Goal: Information Seeking & Learning: Find specific fact

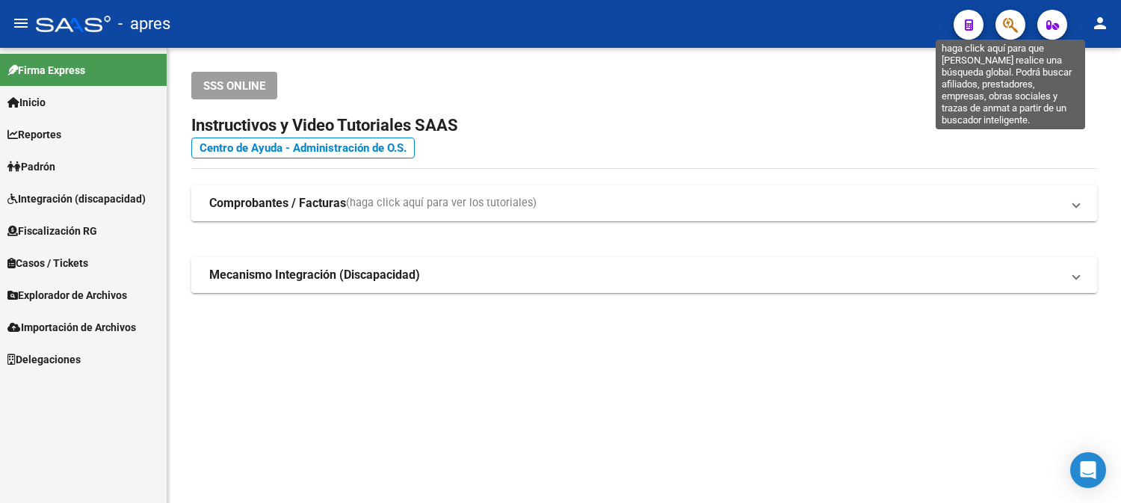
click at [1015, 25] on icon "button" at bounding box center [1010, 24] width 15 height 17
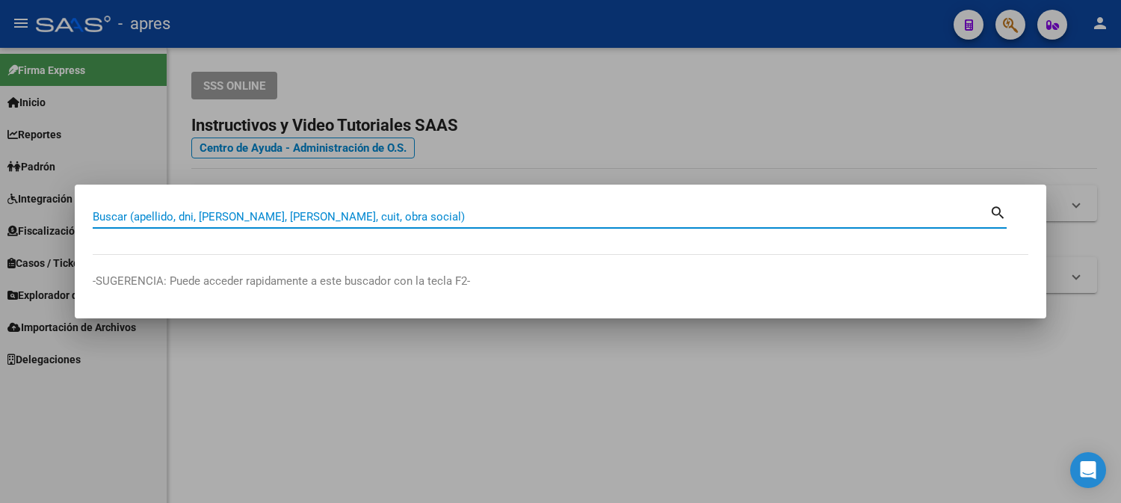
paste input "23-42882078-9"
type input "23428820789"
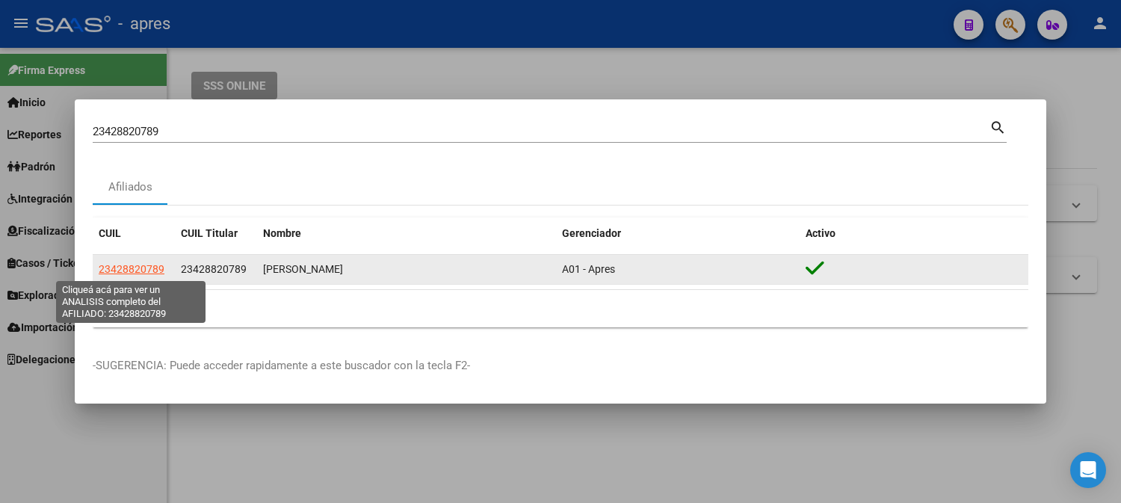
click at [140, 270] on span "23428820789" at bounding box center [132, 269] width 66 height 12
type textarea "23428820789"
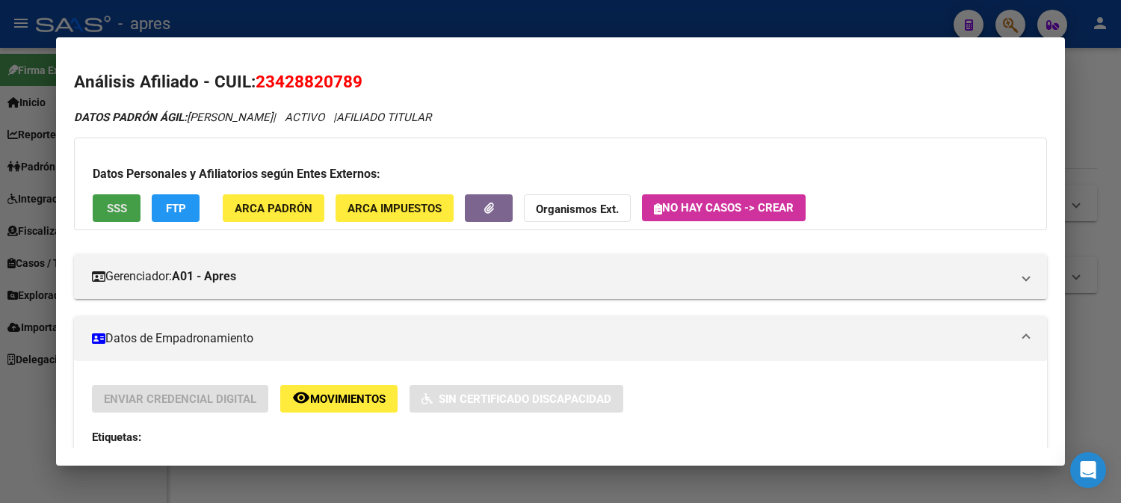
click at [123, 211] on span "SSS" at bounding box center [117, 208] width 20 height 13
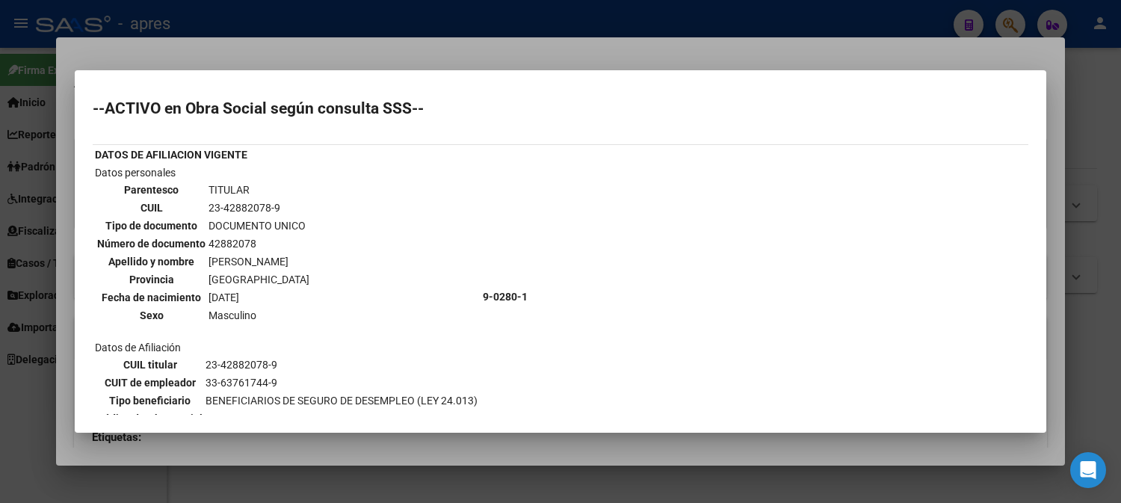
drag, startPoint x: 208, startPoint y: 240, endPoint x: 248, endPoint y: 240, distance: 40.4
click at [248, 240] on td "42882078" at bounding box center [259, 244] width 102 height 16
click at [208, 236] on td "42882078" at bounding box center [259, 244] width 102 height 16
drag, startPoint x: 206, startPoint y: 236, endPoint x: 255, endPoint y: 237, distance: 48.6
click at [255, 237] on td "42882078" at bounding box center [259, 244] width 102 height 16
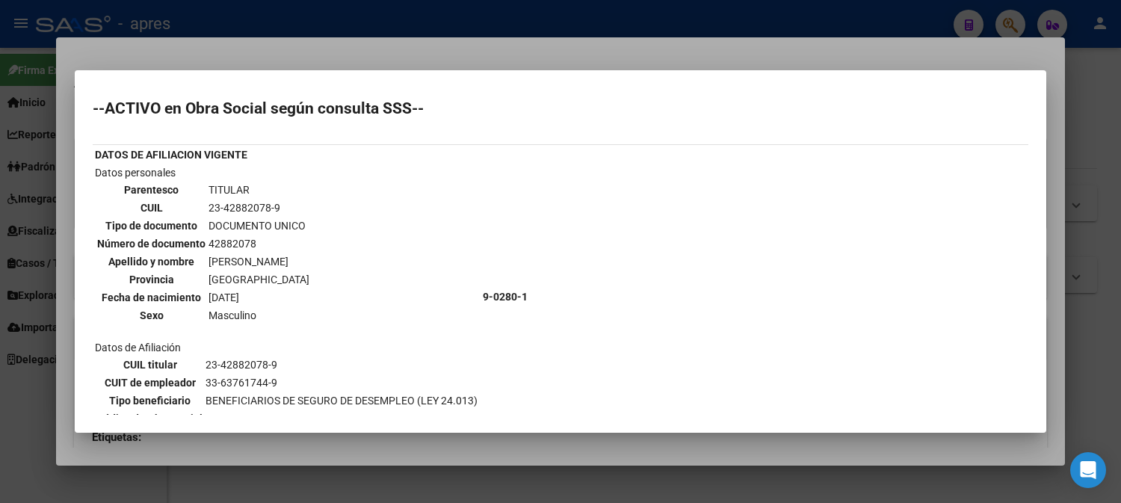
copy td "42882078"
click at [765, 28] on div at bounding box center [560, 251] width 1121 height 503
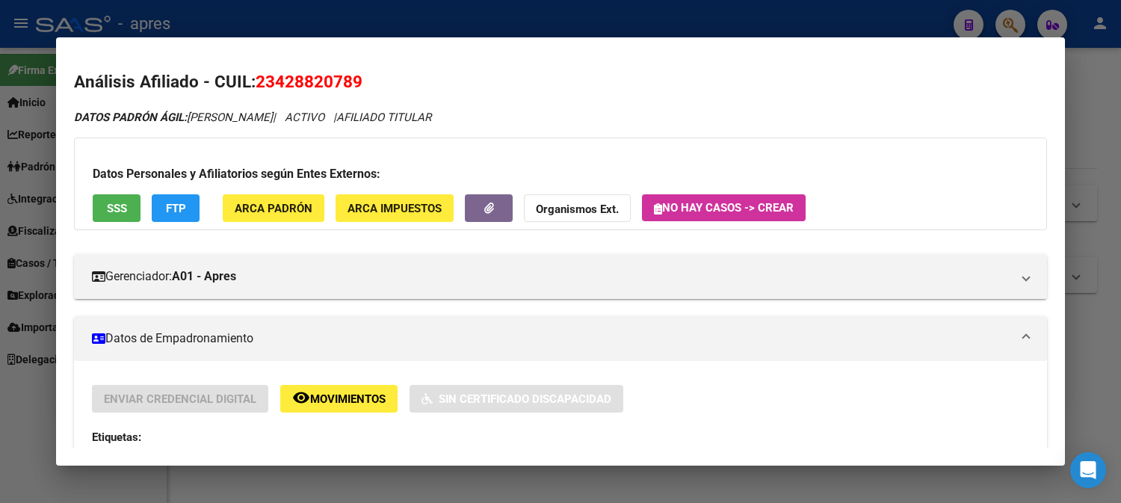
click at [765, 28] on div at bounding box center [560, 251] width 1121 height 503
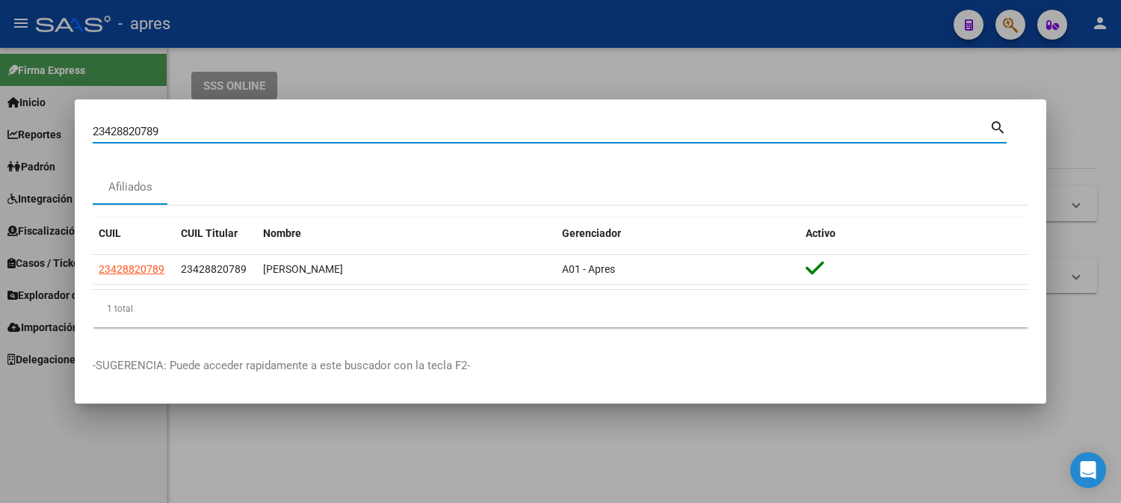
drag, startPoint x: 200, startPoint y: 130, endPoint x: -10, endPoint y: 137, distance: 210.9
click at [0, 137] on html "menu - apres person Firma Express Inicio Calendario SSS Instructivos Contacto O…" at bounding box center [560, 251] width 1121 height 503
paste input "7271456714"
type input "27271456714"
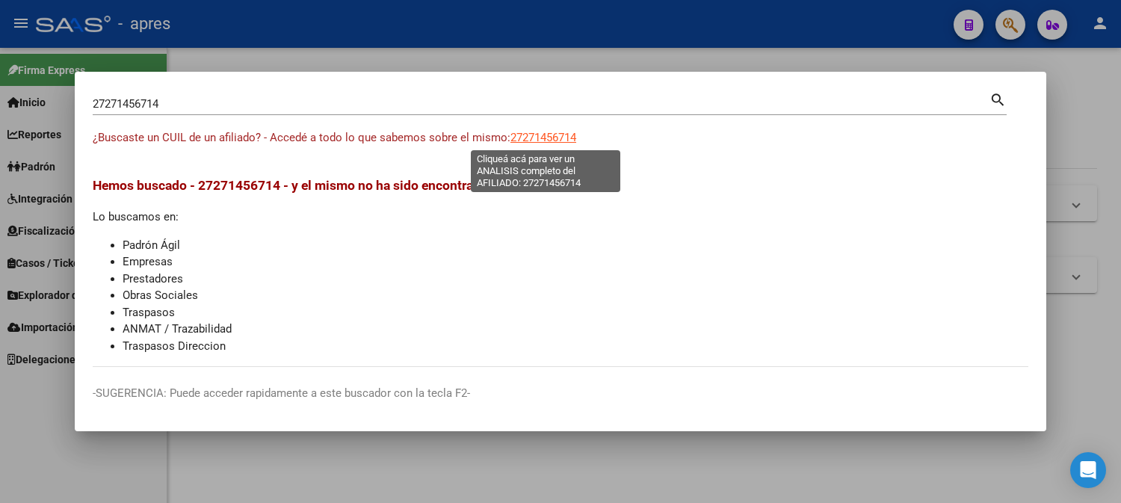
click at [570, 139] on span "27271456714" at bounding box center [544, 137] width 66 height 13
type textarea "27271456714"
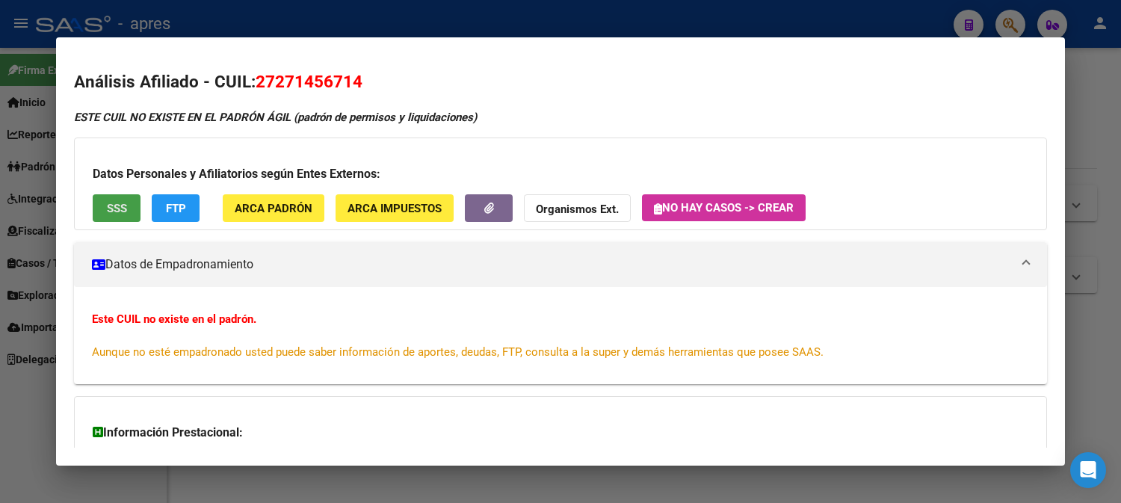
click at [114, 206] on span "SSS" at bounding box center [117, 208] width 20 height 13
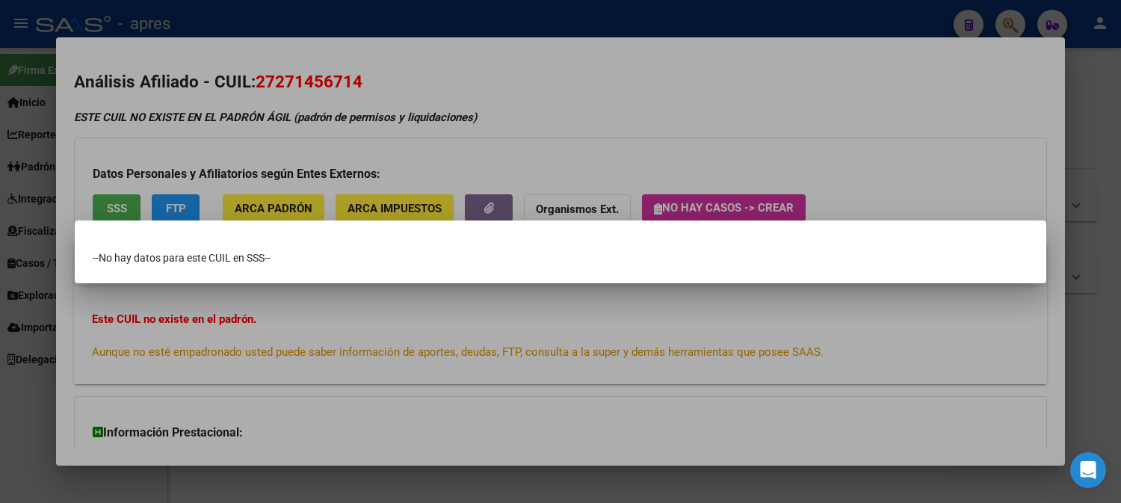
click at [114, 206] on div at bounding box center [560, 251] width 1121 height 503
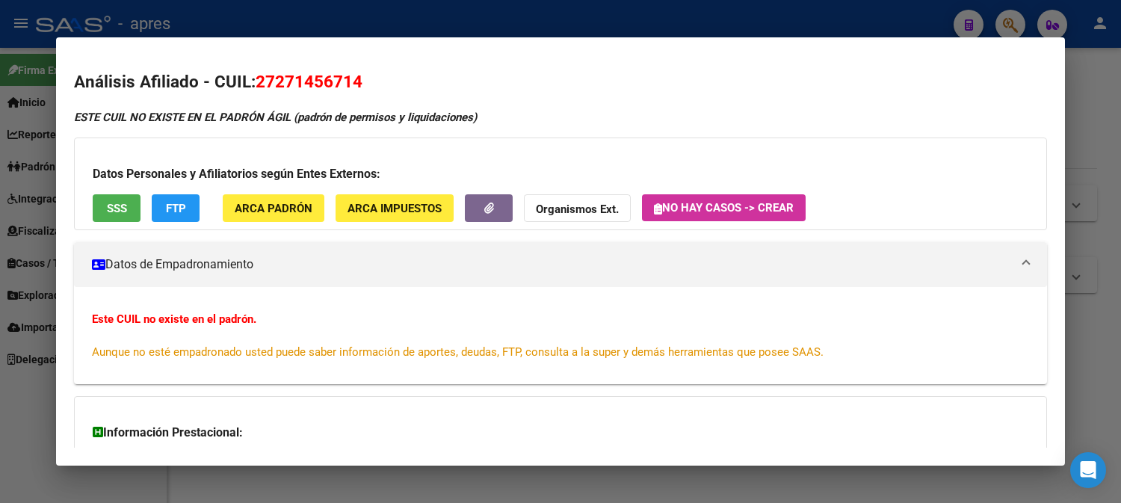
drag, startPoint x: 278, startPoint y: 78, endPoint x: 350, endPoint y: 81, distance: 71.8
click at [350, 81] on span "27271456714" at bounding box center [309, 81] width 107 height 19
copy span "27145671"
click at [712, 22] on div at bounding box center [560, 251] width 1121 height 503
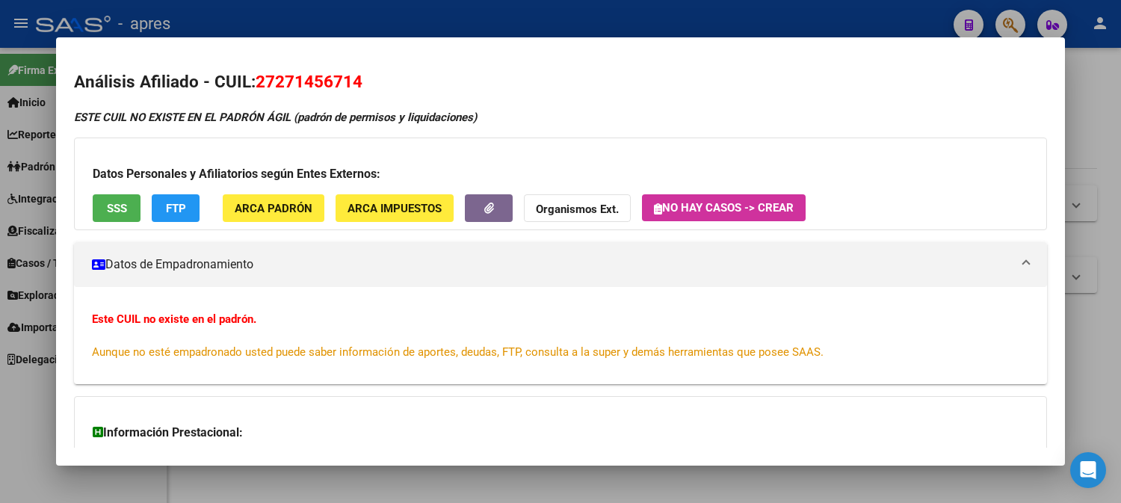
click at [712, 22] on div at bounding box center [560, 251] width 1121 height 503
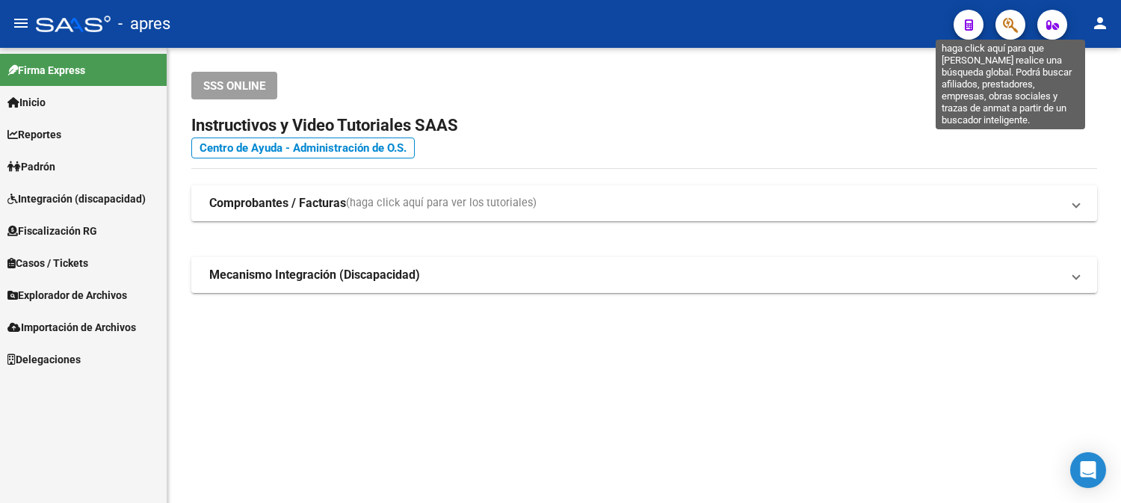
click at [1003, 26] on icon "button" at bounding box center [1010, 24] width 15 height 17
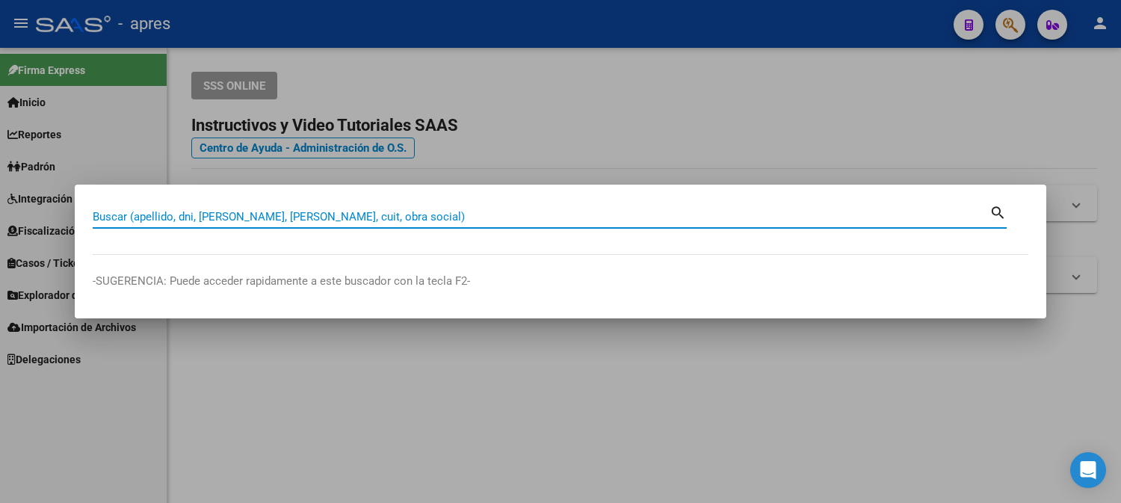
paste input "27319928214"
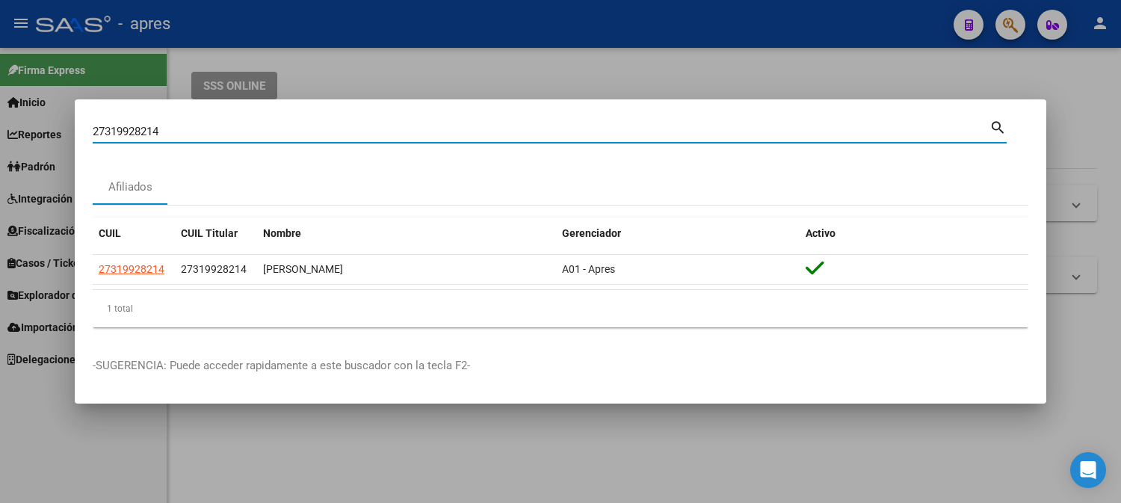
drag, startPoint x: 229, startPoint y: 133, endPoint x: -10, endPoint y: 127, distance: 239.3
click at [0, 127] on html "menu - apres person Firma Express Inicio Calendario SSS Instructivos Contacto O…" at bounding box center [560, 251] width 1121 height 503
paste input "3902886"
type input "27339028864"
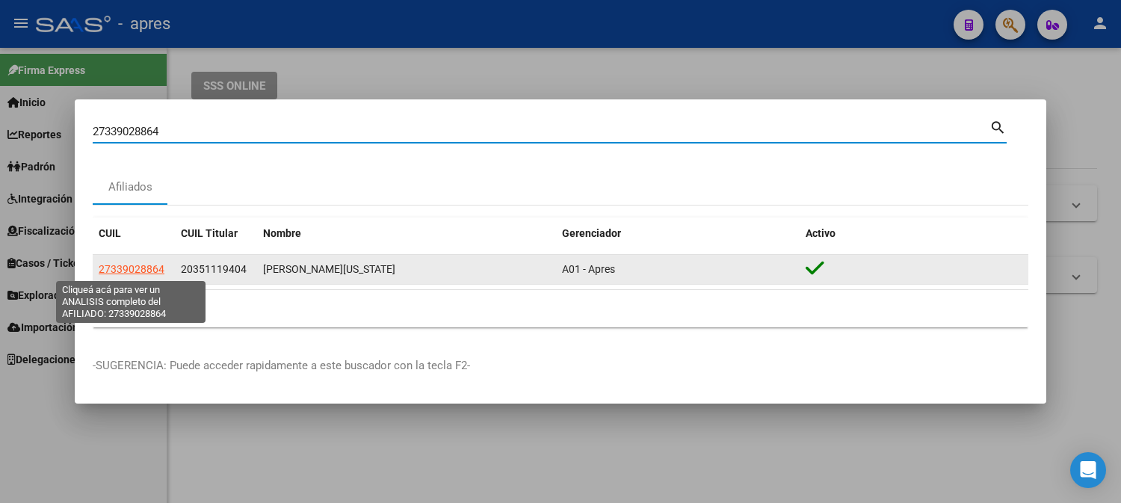
click at [132, 263] on span "27339028864" at bounding box center [132, 269] width 66 height 12
type textarea "27339028864"
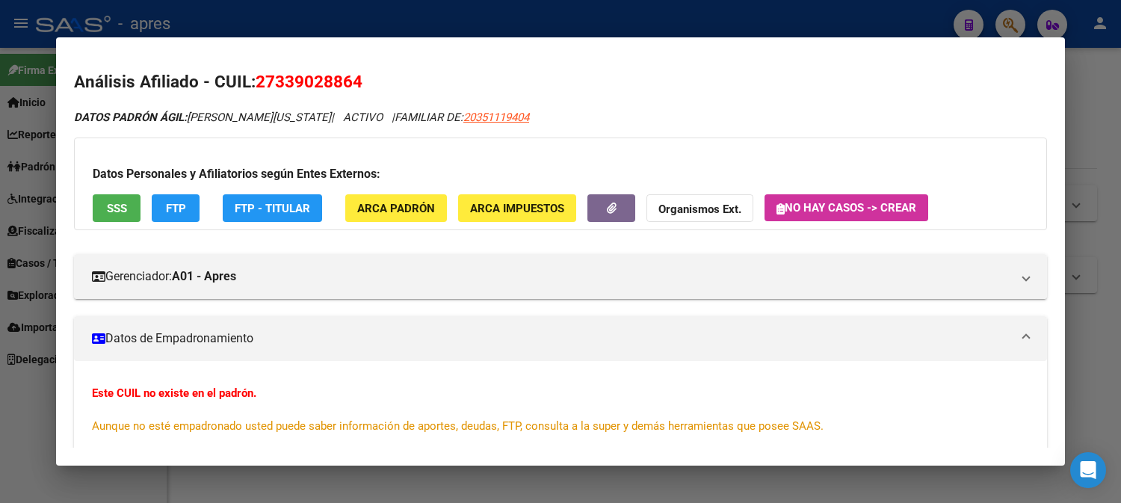
click at [849, 21] on div at bounding box center [560, 251] width 1121 height 503
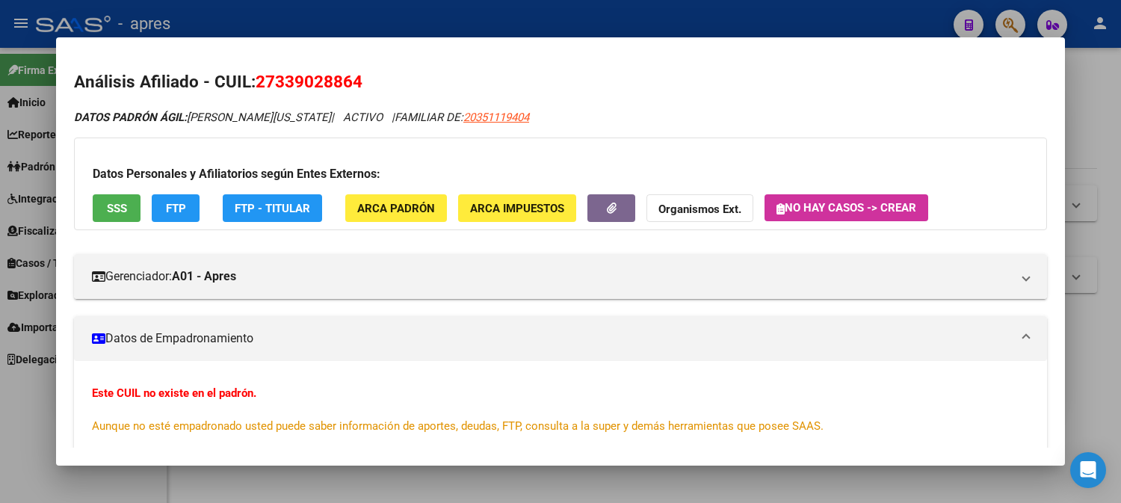
click at [849, 20] on div at bounding box center [560, 251] width 1121 height 503
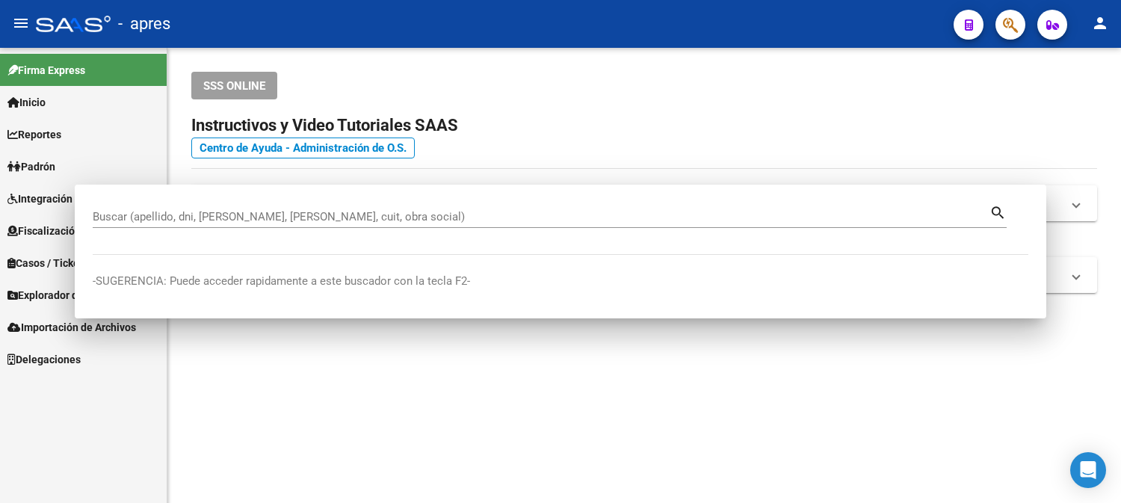
click at [849, 20] on div "- apres" at bounding box center [489, 23] width 906 height 33
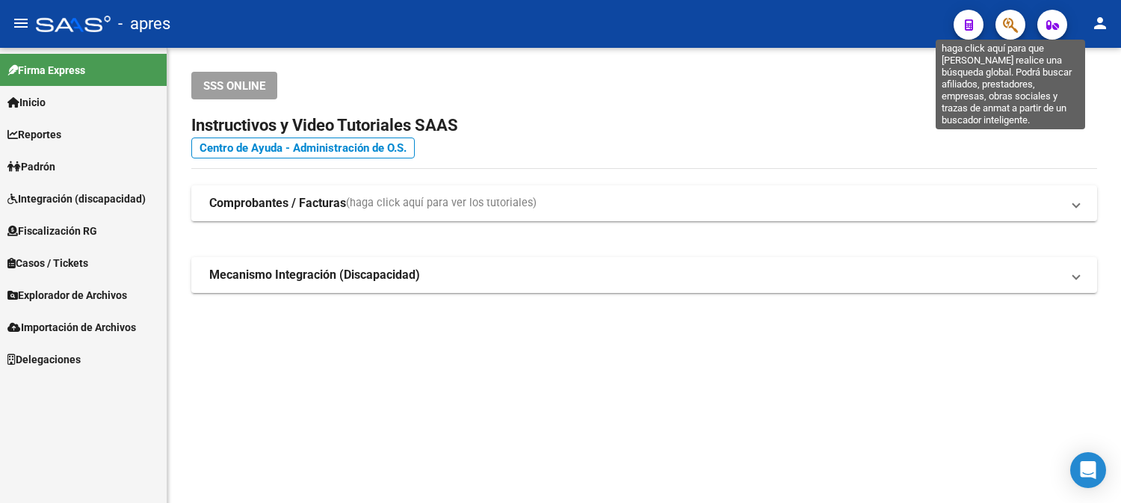
click at [1003, 19] on icon "button" at bounding box center [1010, 24] width 15 height 17
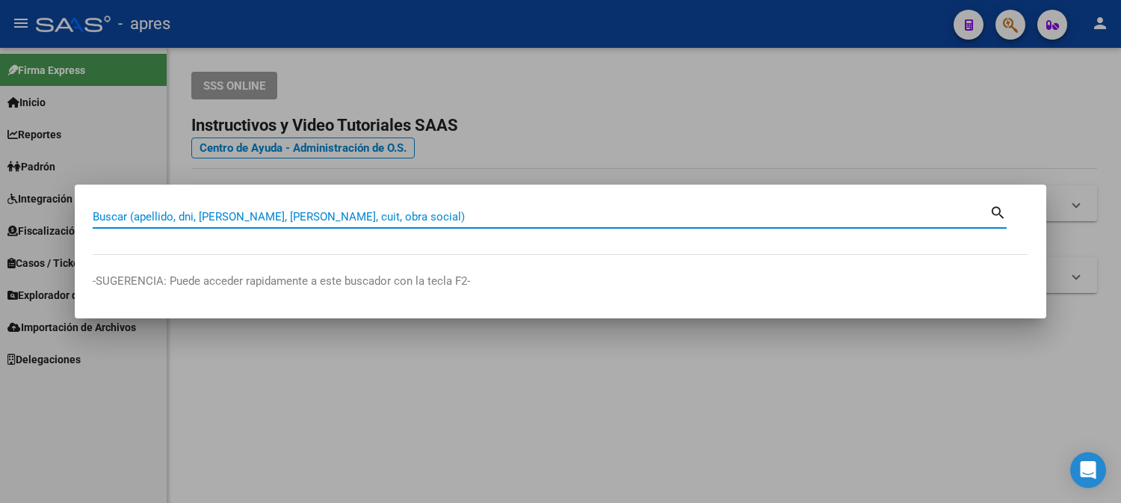
paste input "27339028864"
type input "27339028864"
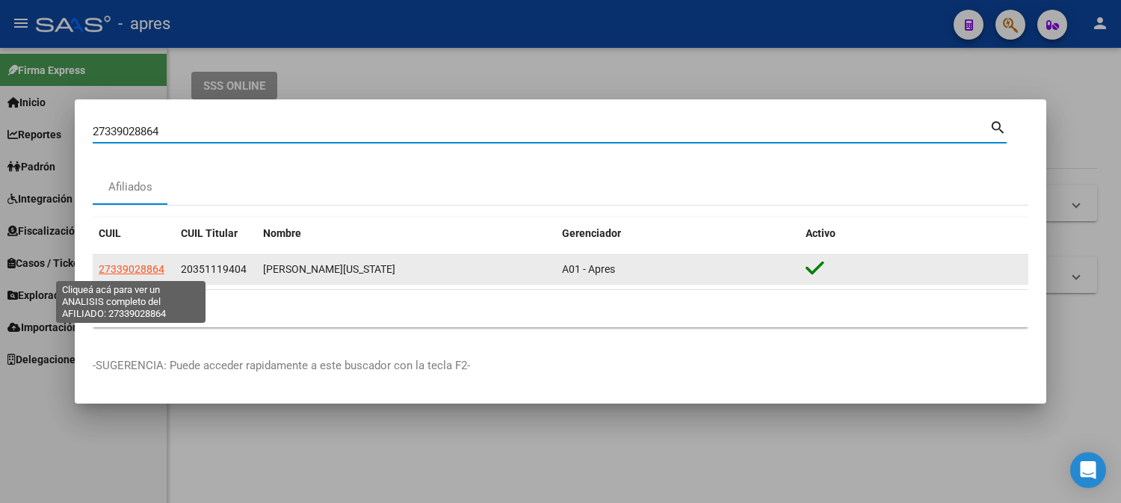
click at [159, 270] on span "27339028864" at bounding box center [132, 269] width 66 height 12
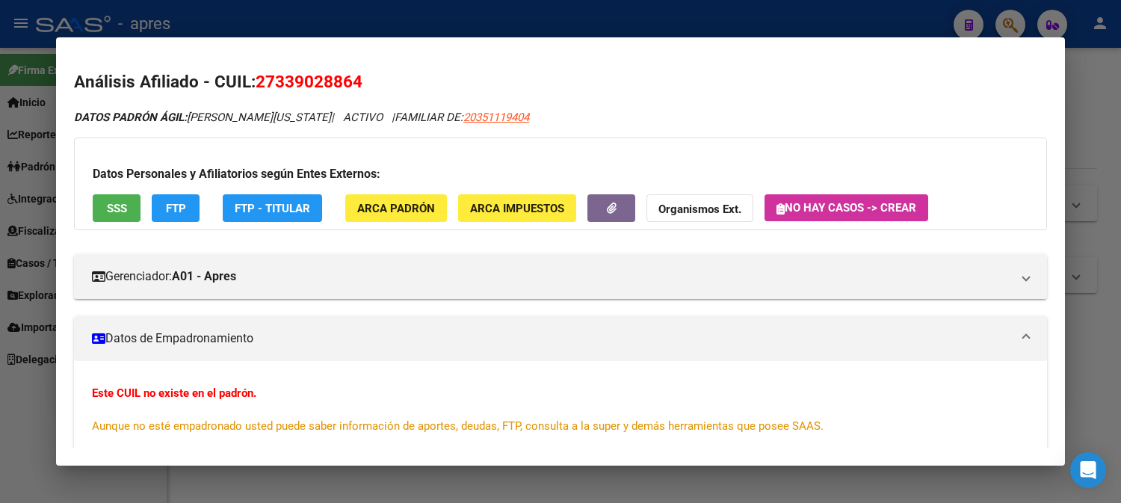
click at [125, 204] on span "SSS" at bounding box center [117, 208] width 20 height 13
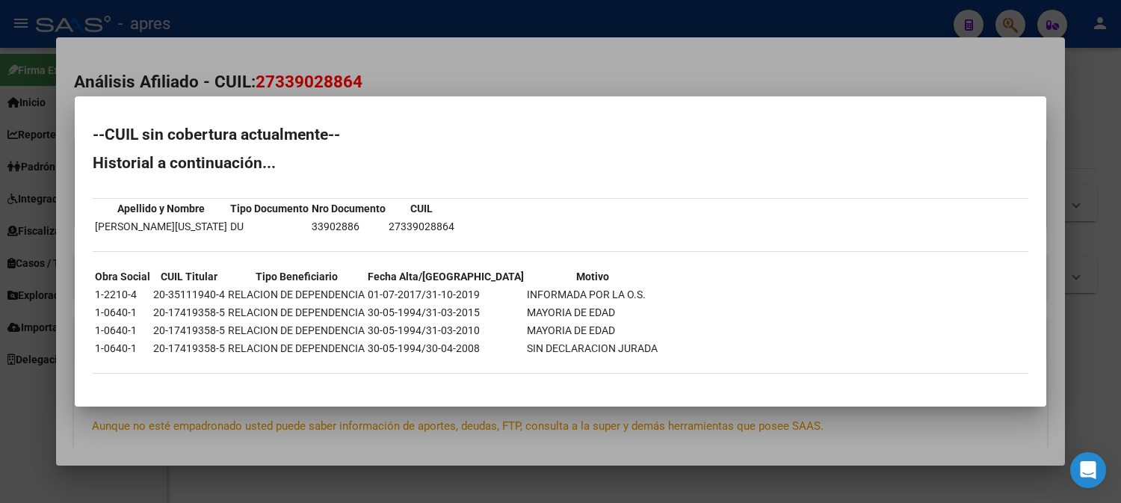
click at [428, 78] on div at bounding box center [560, 251] width 1121 height 503
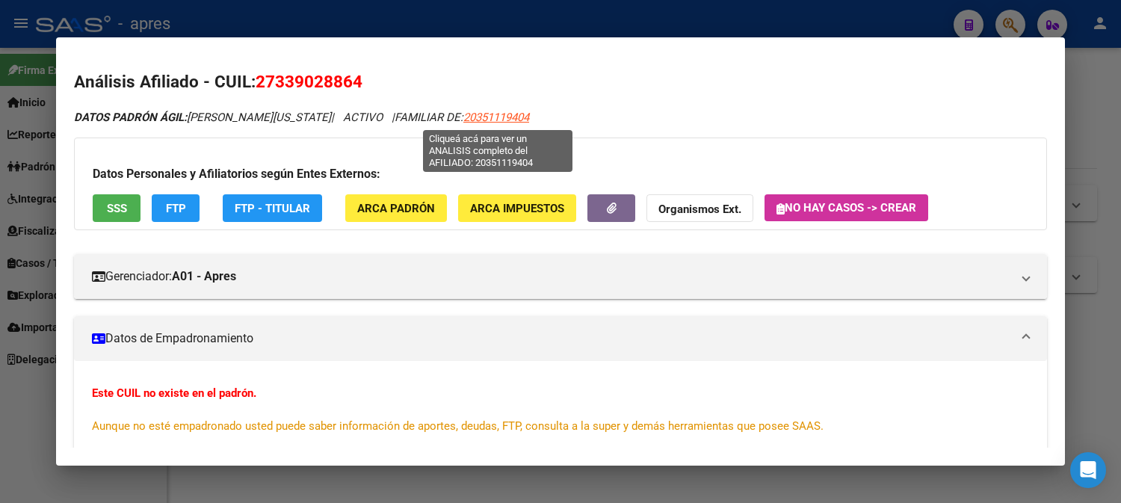
click at [513, 115] on span "20351119404" at bounding box center [497, 117] width 66 height 13
type textarea "20351119404"
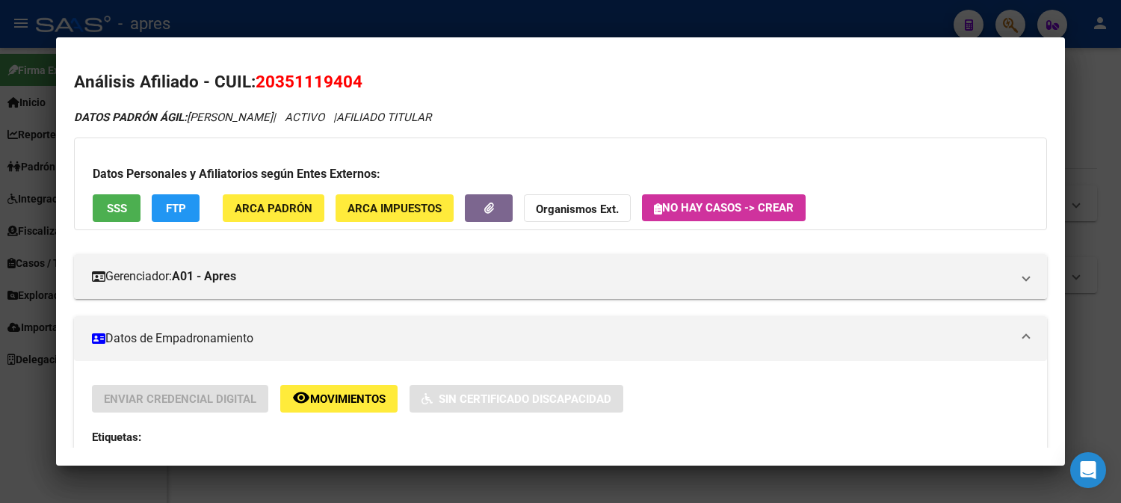
click at [117, 206] on span "SSS" at bounding box center [117, 208] width 20 height 13
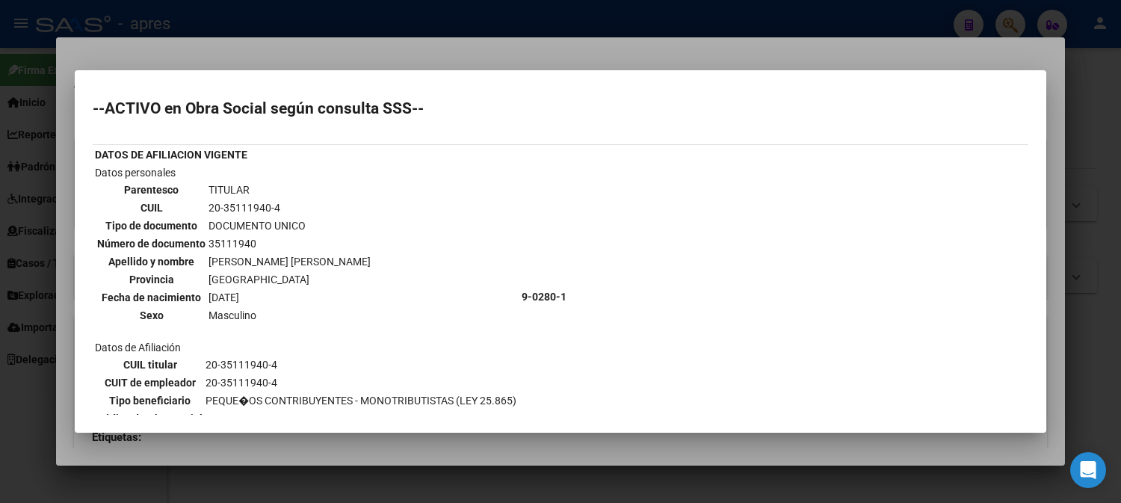
click at [369, 10] on div at bounding box center [560, 251] width 1121 height 503
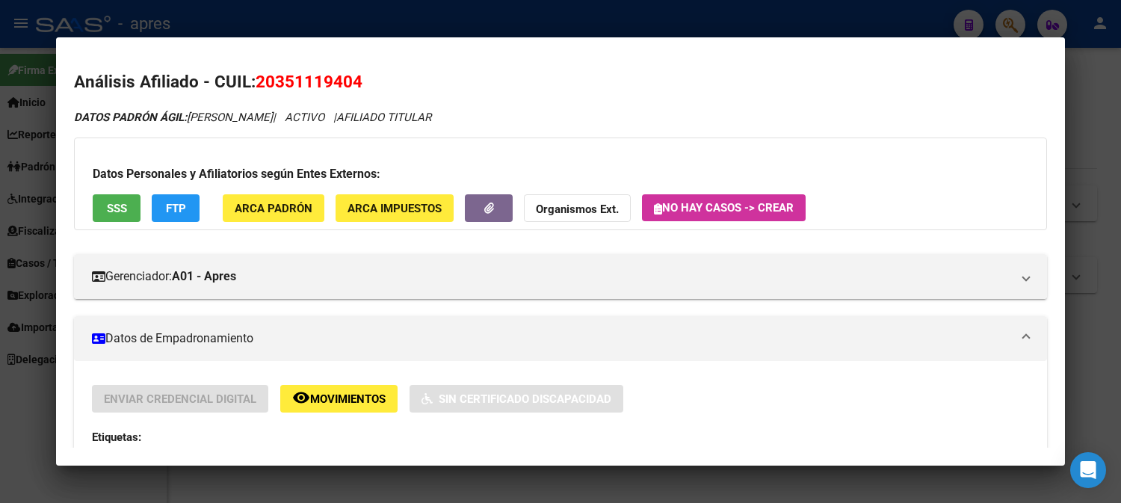
click at [372, 26] on div at bounding box center [560, 251] width 1121 height 503
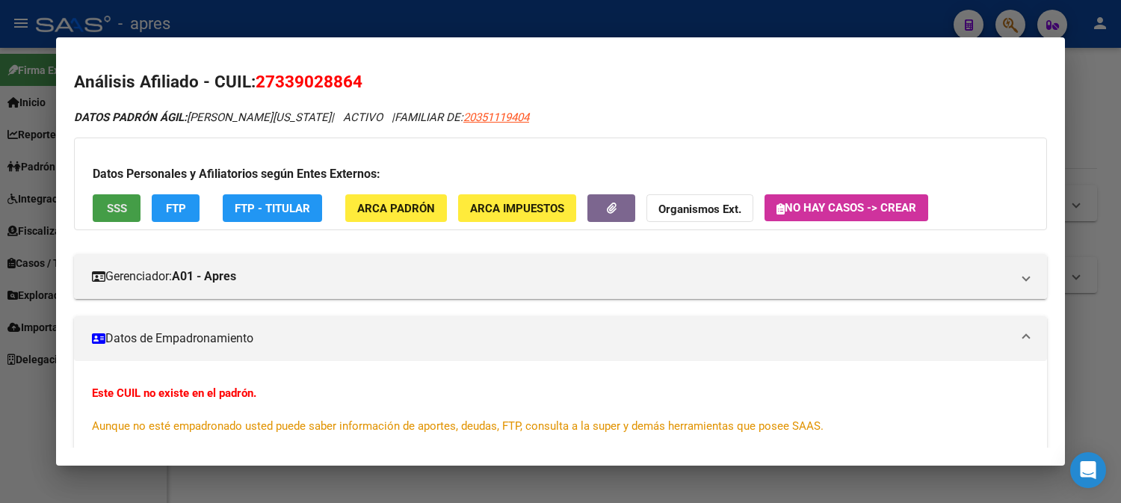
click at [117, 201] on span "SSS" at bounding box center [117, 207] width 20 height 13
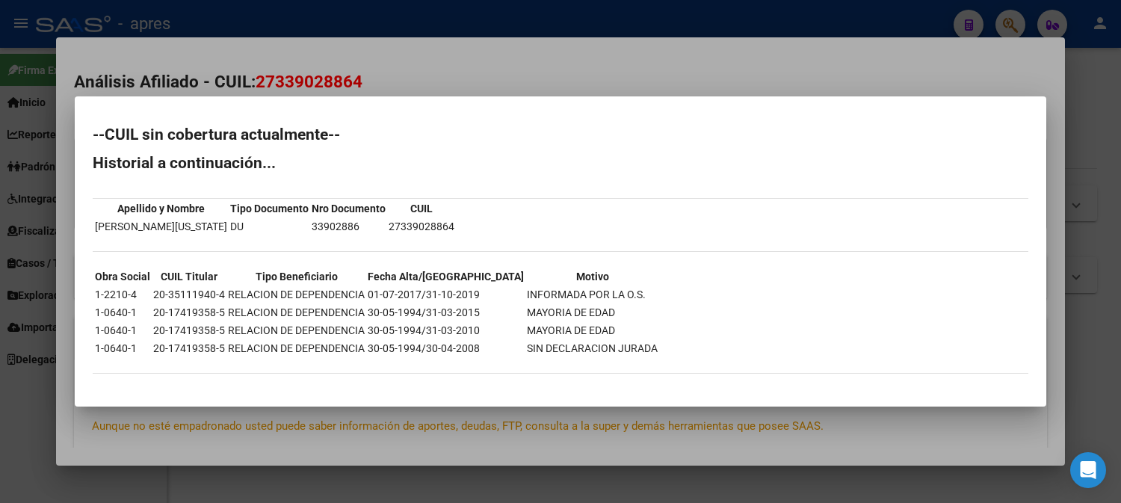
click at [941, 28] on div at bounding box center [560, 251] width 1121 height 503
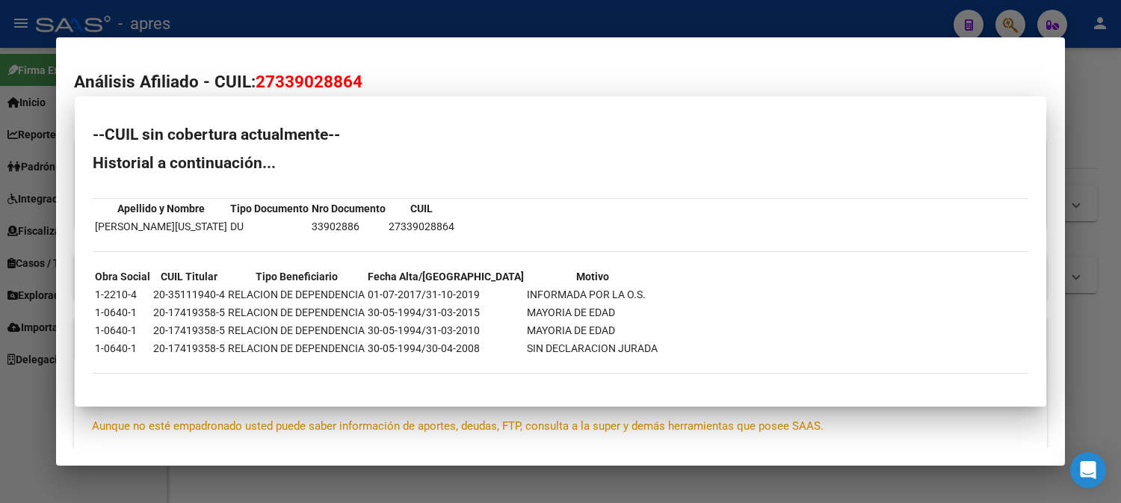
click at [937, 27] on div at bounding box center [560, 251] width 1121 height 503
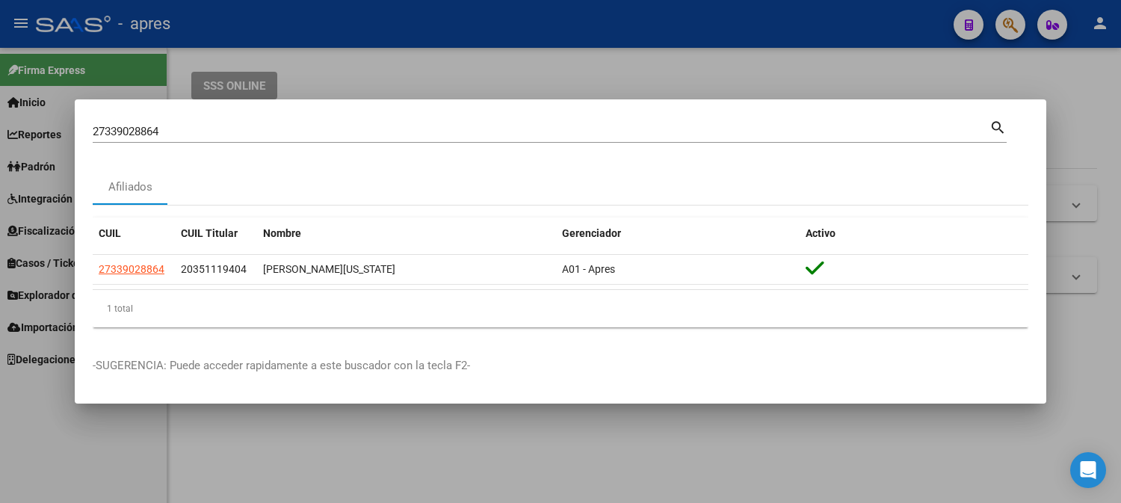
drag, startPoint x: 180, startPoint y: 123, endPoint x: -10, endPoint y: 129, distance: 190.7
click at [0, 129] on html "menu - apres person Firma Express Inicio Calendario SSS Instructivos Contacto O…" at bounding box center [560, 251] width 1121 height 503
drag, startPoint x: 362, startPoint y: 126, endPoint x: 354, endPoint y: 126, distance: 8.2
click at [357, 125] on input "27339028864" at bounding box center [541, 131] width 897 height 13
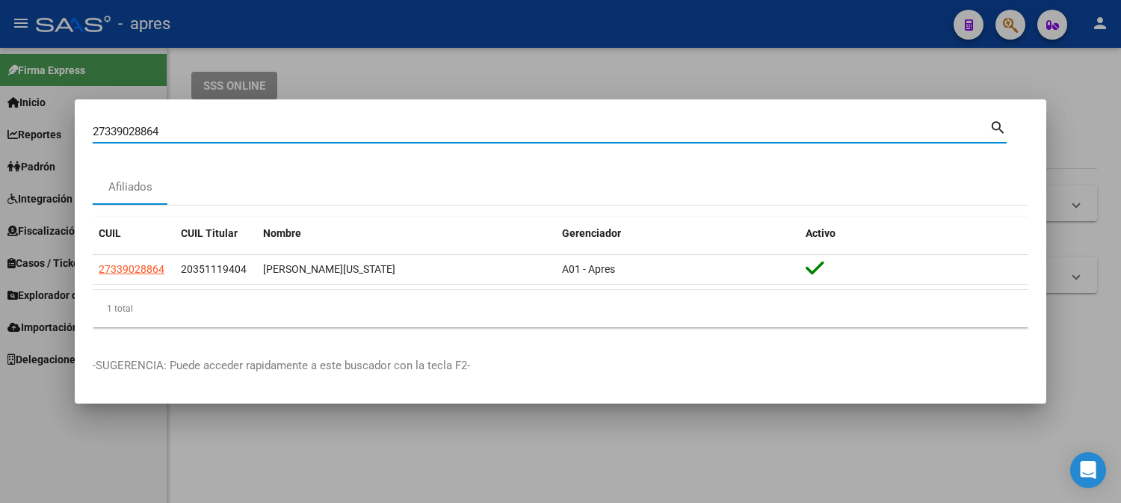
click at [354, 126] on input "27339028864" at bounding box center [541, 131] width 897 height 13
paste input "75499156"
type input "27375499156"
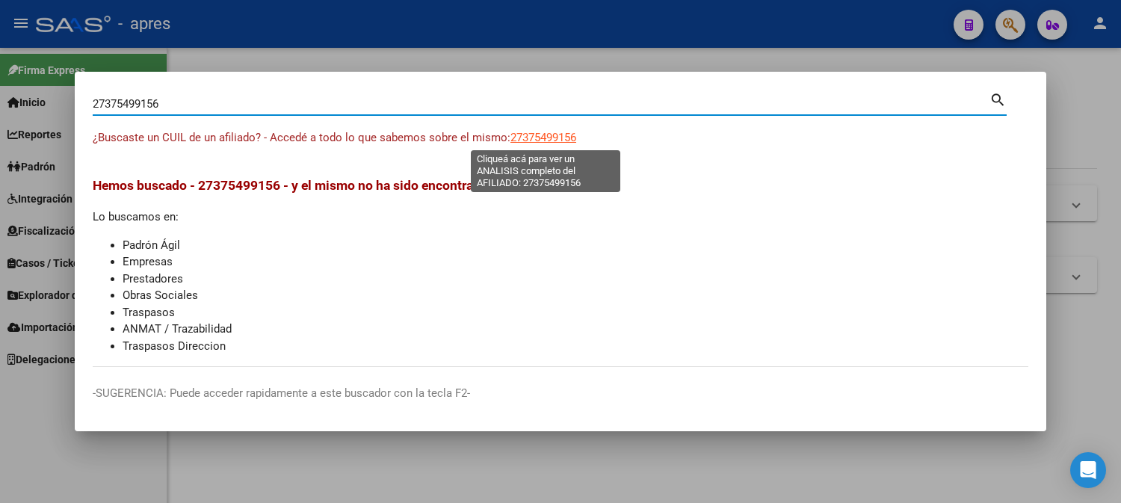
click at [564, 140] on span "27375499156" at bounding box center [544, 137] width 66 height 13
type textarea "27375499156"
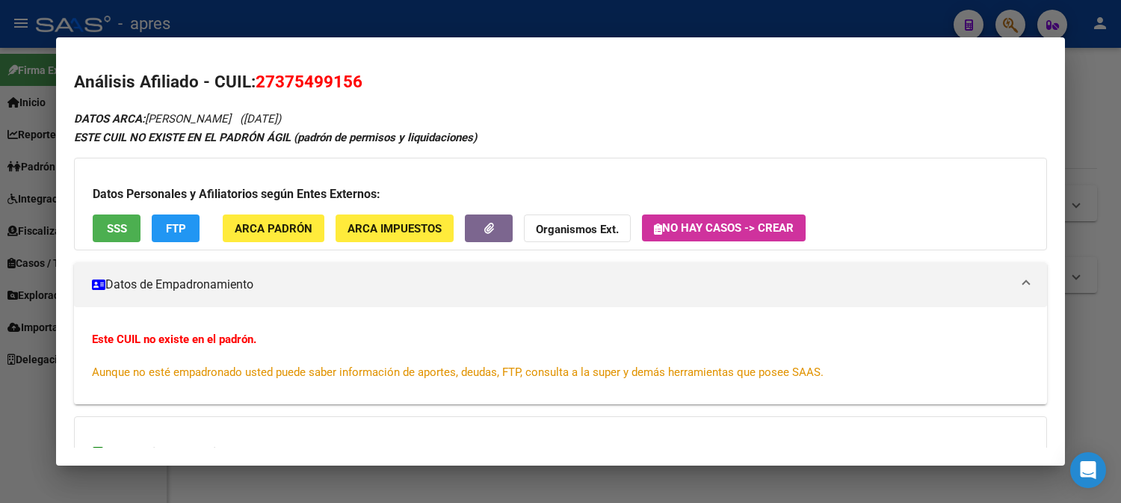
click at [118, 230] on span "SSS" at bounding box center [117, 228] width 20 height 13
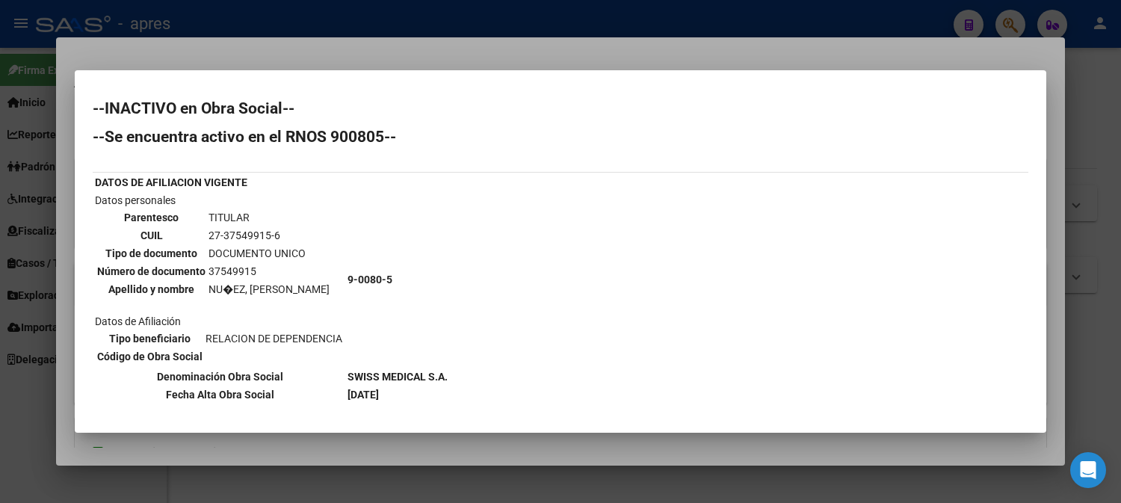
click at [481, 16] on div at bounding box center [560, 251] width 1121 height 503
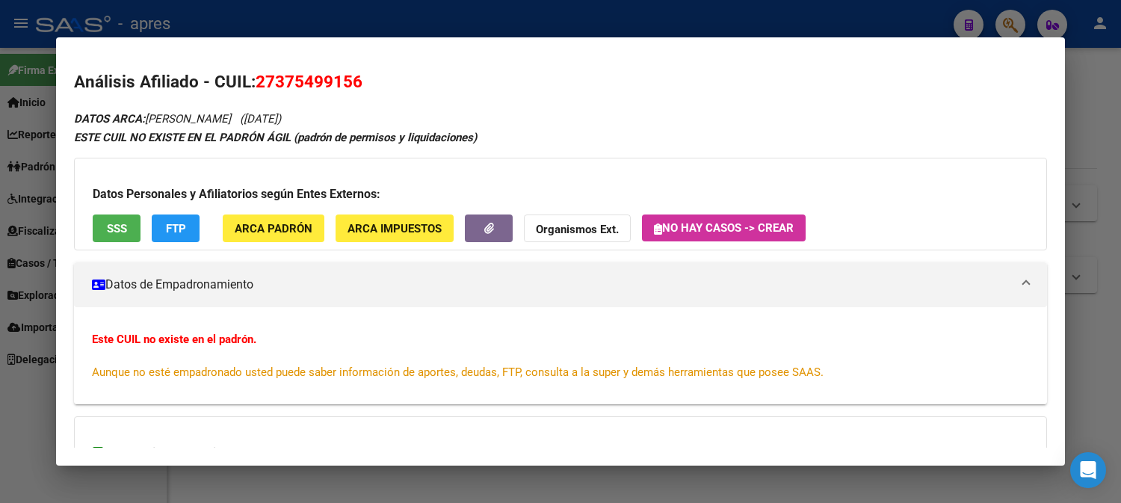
click at [712, 20] on div at bounding box center [560, 251] width 1121 height 503
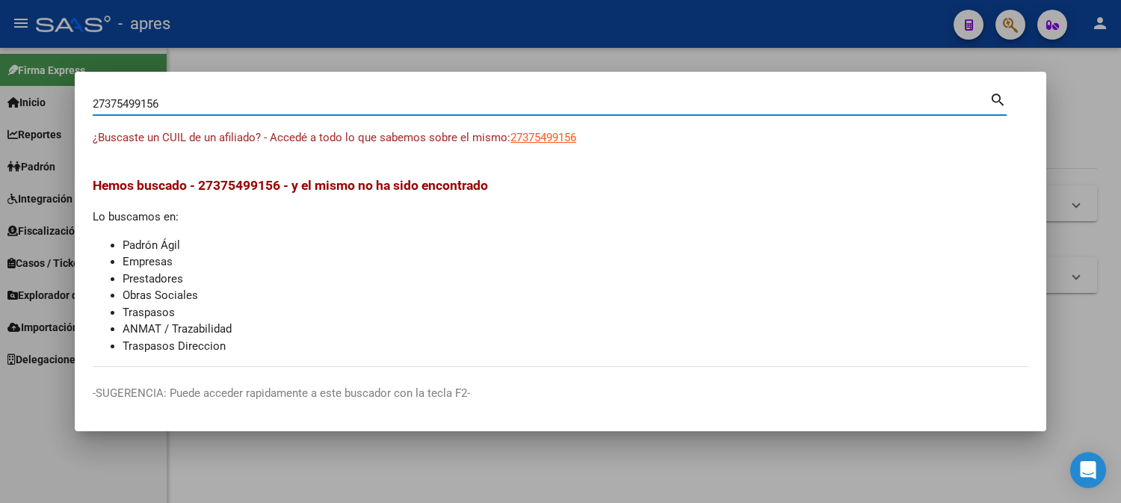
drag, startPoint x: 175, startPoint y: 102, endPoint x: -10, endPoint y: 96, distance: 185.5
click at [0, 96] on html "menu - apres person Firma Express Inicio Calendario SSS Instructivos Contacto O…" at bounding box center [560, 251] width 1121 height 503
paste input "-37549915-"
type input "27375499156"
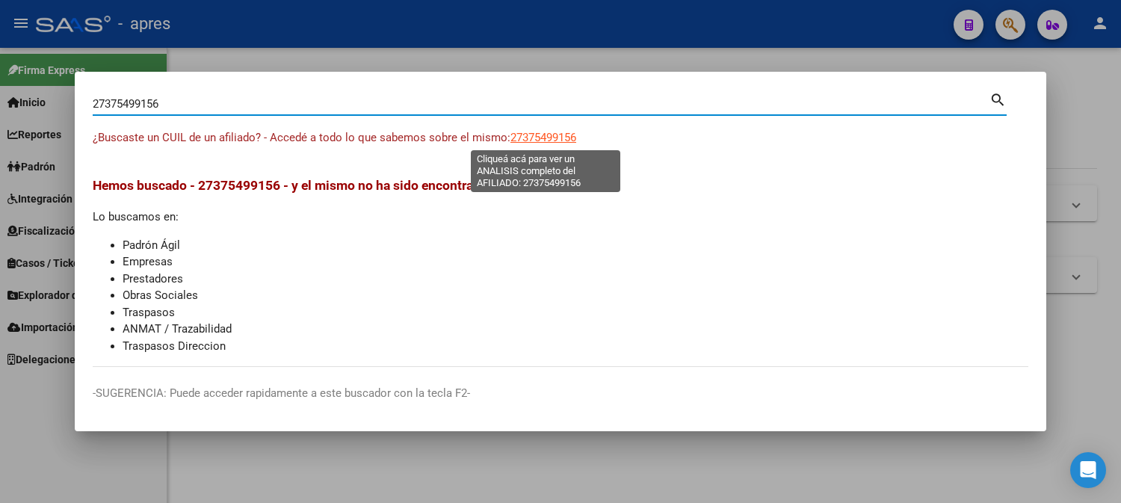
click at [561, 140] on span "27375499156" at bounding box center [544, 137] width 66 height 13
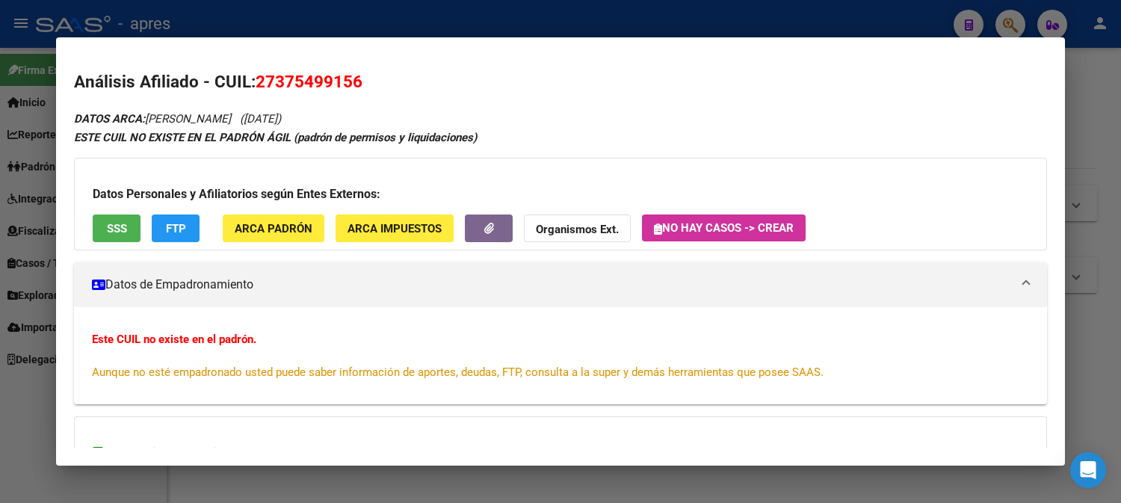
click at [140, 225] on button "SSS" at bounding box center [117, 229] width 48 height 28
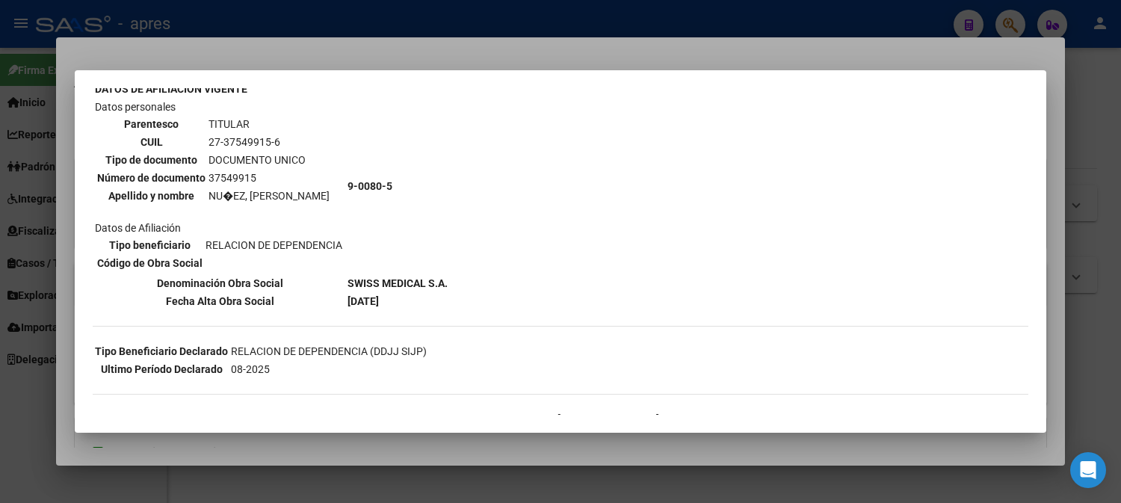
scroll to position [63, 0]
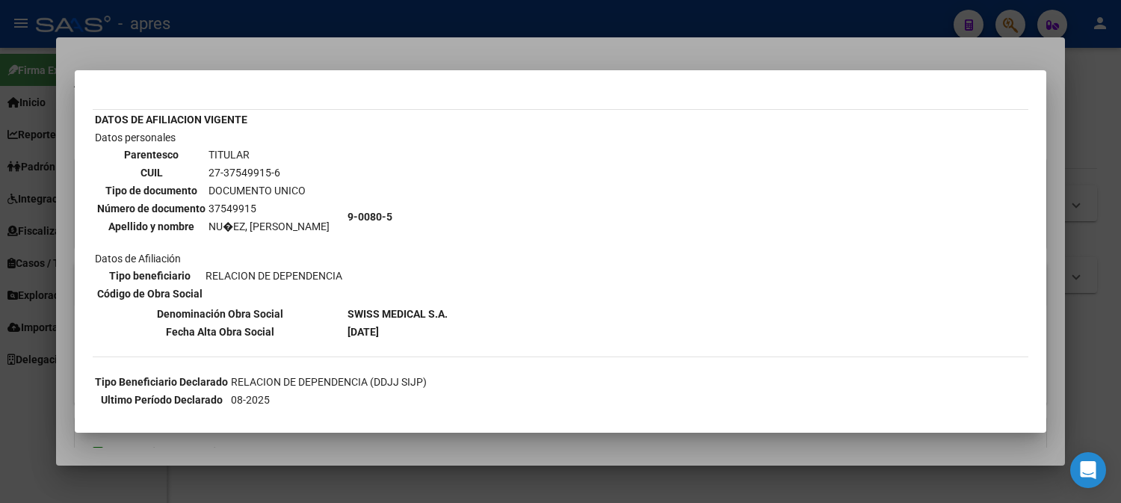
drag, startPoint x: 207, startPoint y: 164, endPoint x: 278, endPoint y: 167, distance: 71.1
click at [278, 167] on td "27-37549915-6" at bounding box center [269, 172] width 123 height 16
copy td "27-37549915-6"
